Goal: Task Accomplishment & Management: Use online tool/utility

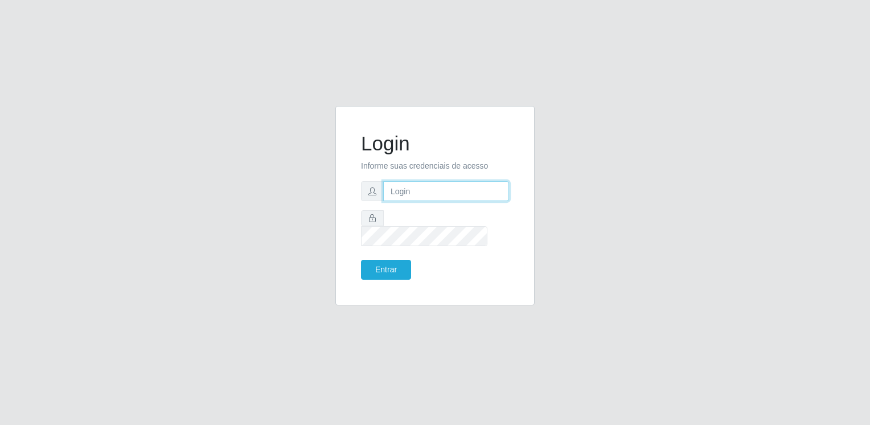
click at [405, 191] on input "text" at bounding box center [446, 191] width 126 height 20
type input "[EMAIL_ADDRESS][DOMAIN_NAME]"
click at [361, 260] on button "Entrar" at bounding box center [386, 270] width 50 height 20
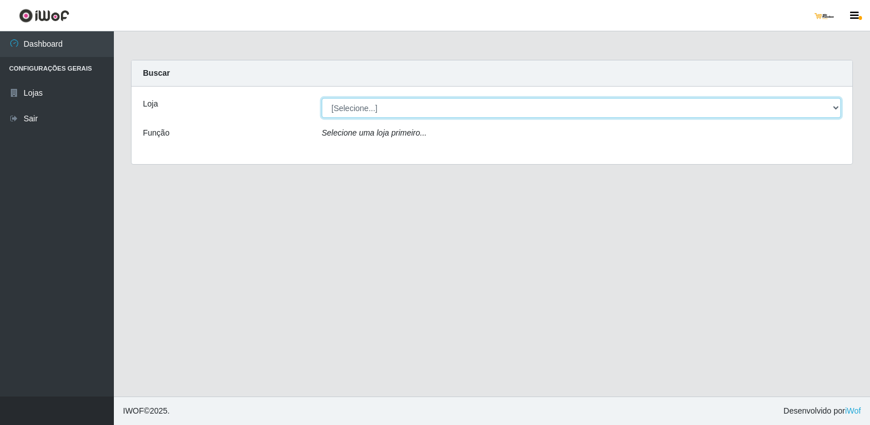
click at [833, 108] on select "[Selecione...] [GEOGRAPHIC_DATA][PERSON_NAME]" at bounding box center [581, 108] width 519 height 20
select select "168"
click at [322, 98] on select "[Selecione...] [GEOGRAPHIC_DATA][PERSON_NAME]" at bounding box center [581, 108] width 519 height 20
